Goal: Manage account settings

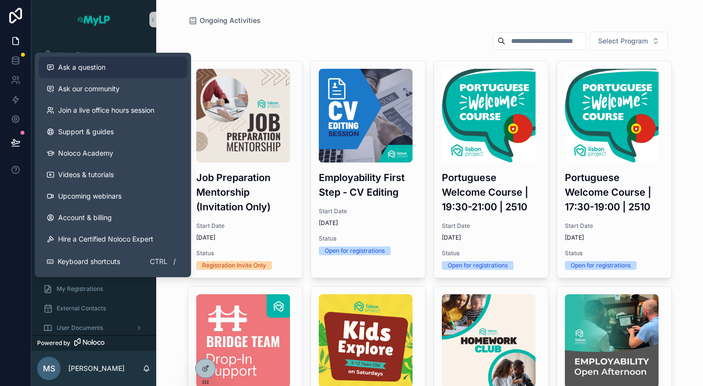
click at [76, 71] on span "Ask a question" at bounding box center [81, 68] width 47 height 10
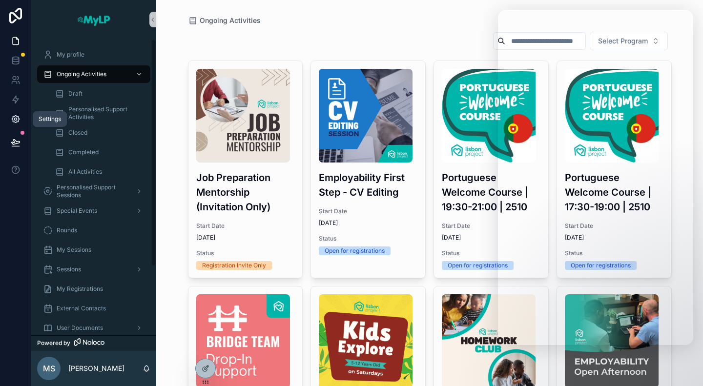
click at [6, 114] on link at bounding box center [15, 119] width 31 height 20
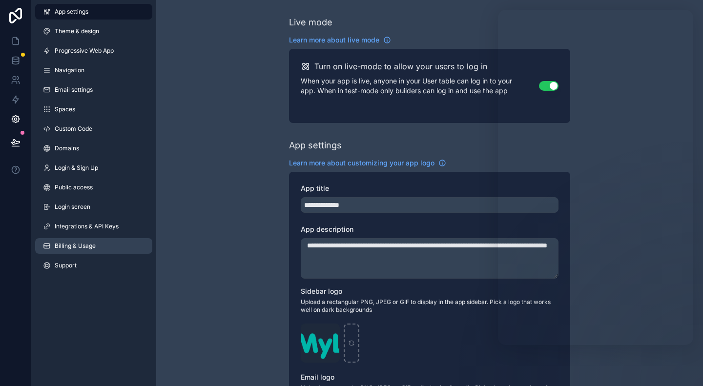
click at [92, 252] on link "Billing & Usage" at bounding box center [93, 246] width 117 height 16
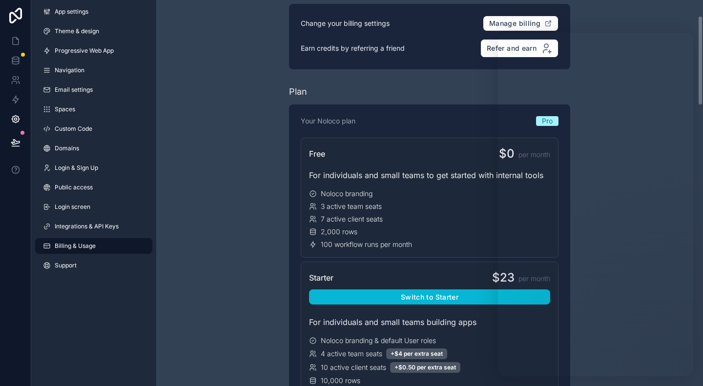
scroll to position [98, 0]
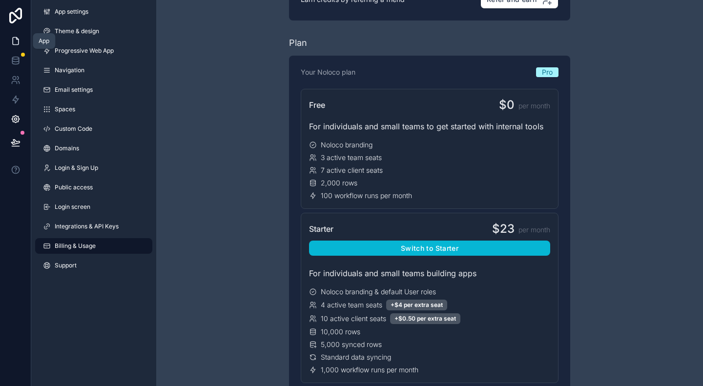
click at [10, 38] on link at bounding box center [15, 41] width 31 height 20
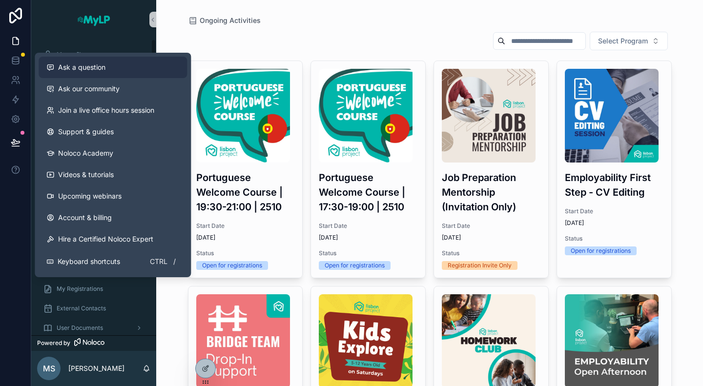
click at [105, 65] on span "Ask a question" at bounding box center [81, 68] width 47 height 10
